Goal: Use online tool/utility: Utilize a website feature to perform a specific function

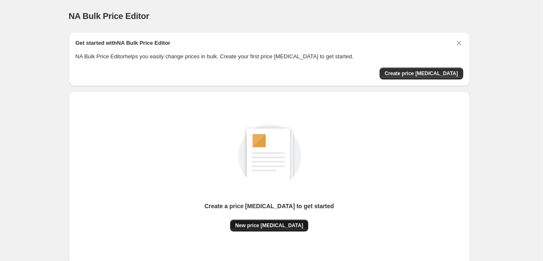
click at [286, 227] on span "New price [MEDICAL_DATA]" at bounding box center [269, 225] width 68 height 7
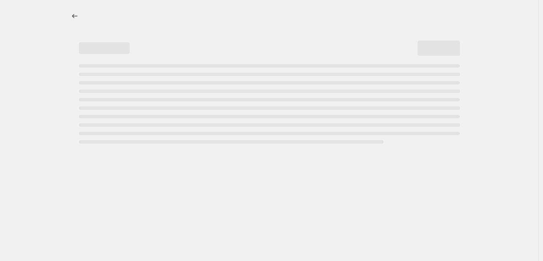
select select "percentage"
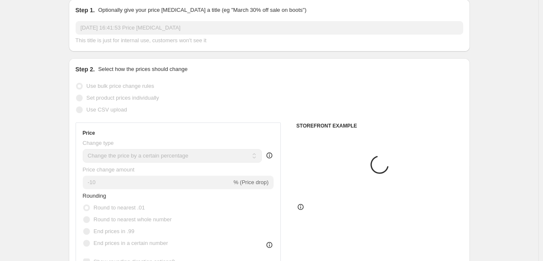
scroll to position [42, 0]
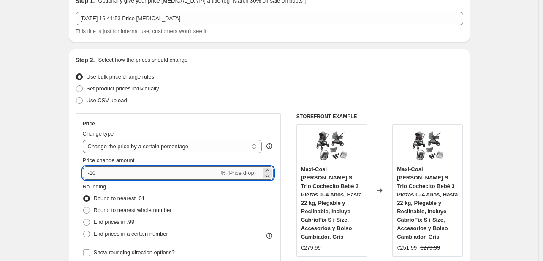
click at [177, 169] on input "-10" at bounding box center [151, 173] width 136 height 14
type input "-1"
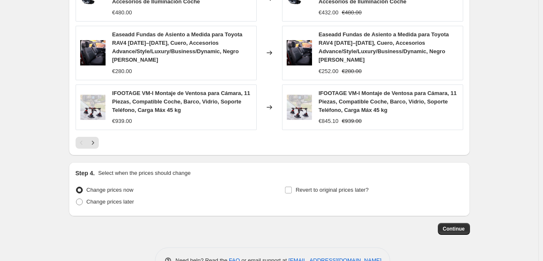
scroll to position [647, 0]
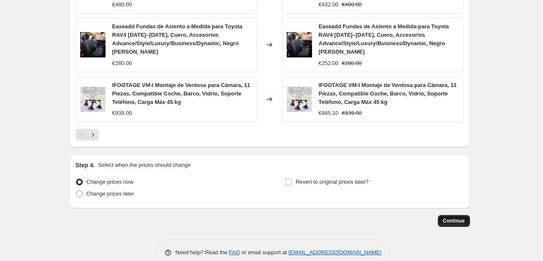
type input "-35"
click at [461, 218] on span "Continue" at bounding box center [454, 221] width 22 height 7
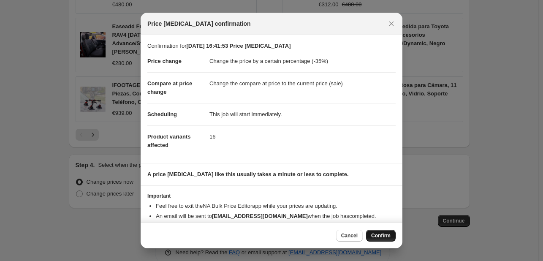
click at [375, 232] on button "Confirm" at bounding box center [381, 236] width 30 height 12
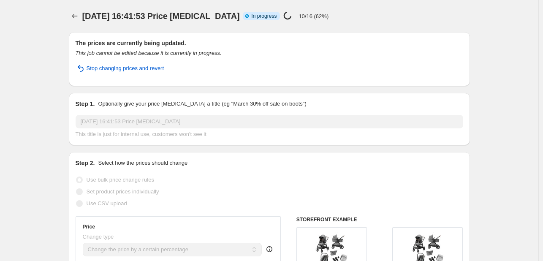
select select "percentage"
